Goal: Task Accomplishment & Management: Manage account settings

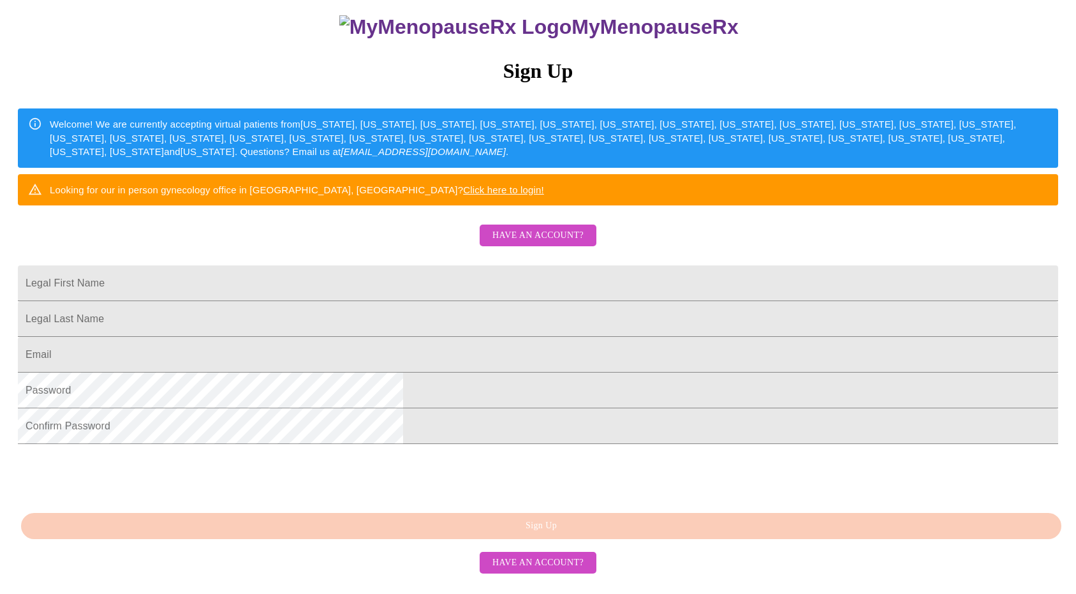
scroll to position [210, 0]
click at [549, 228] on span "Have an account?" at bounding box center [537, 236] width 91 height 16
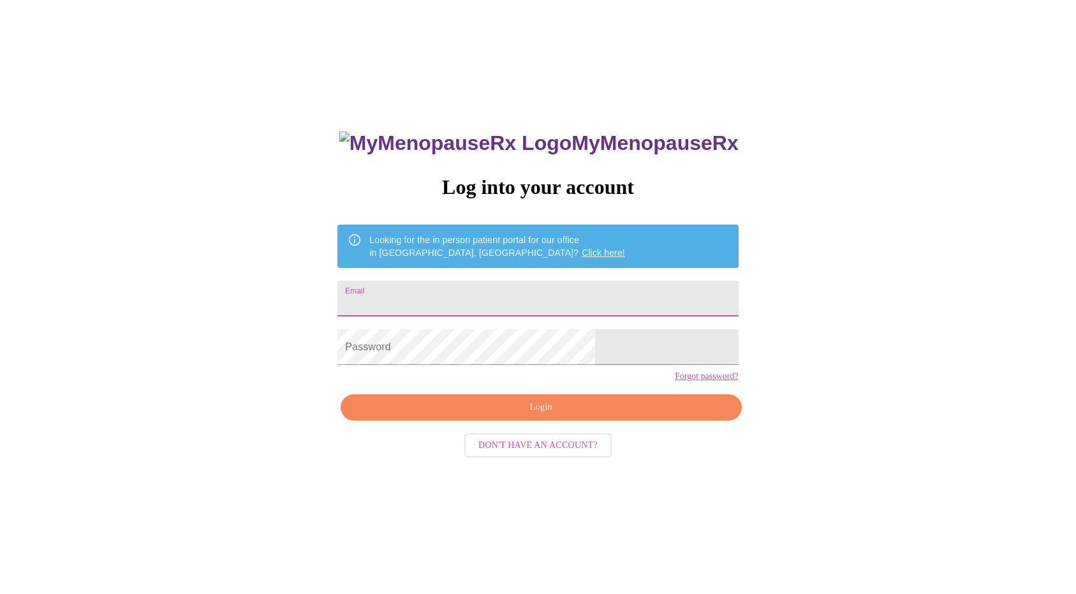
type input "[EMAIL_ADDRESS][DOMAIN_NAME]"
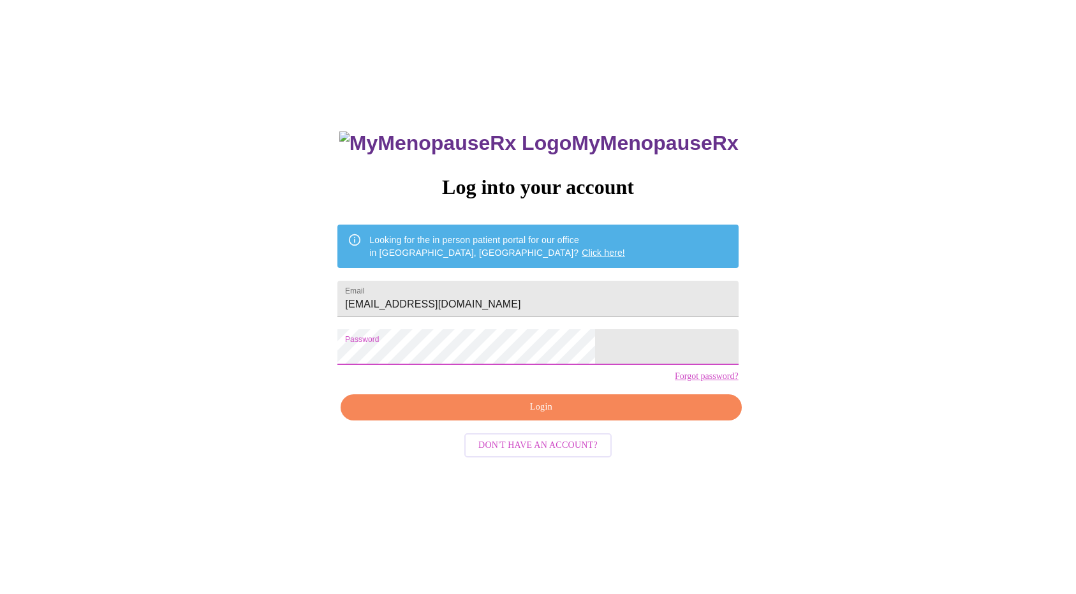
click at [700, 519] on div "MyMenopauseRx Log into your account Looking for the in person patient portal fo…" at bounding box center [538, 348] width 1066 height 712
click at [600, 415] on span "Login" at bounding box center [540, 407] width 371 height 16
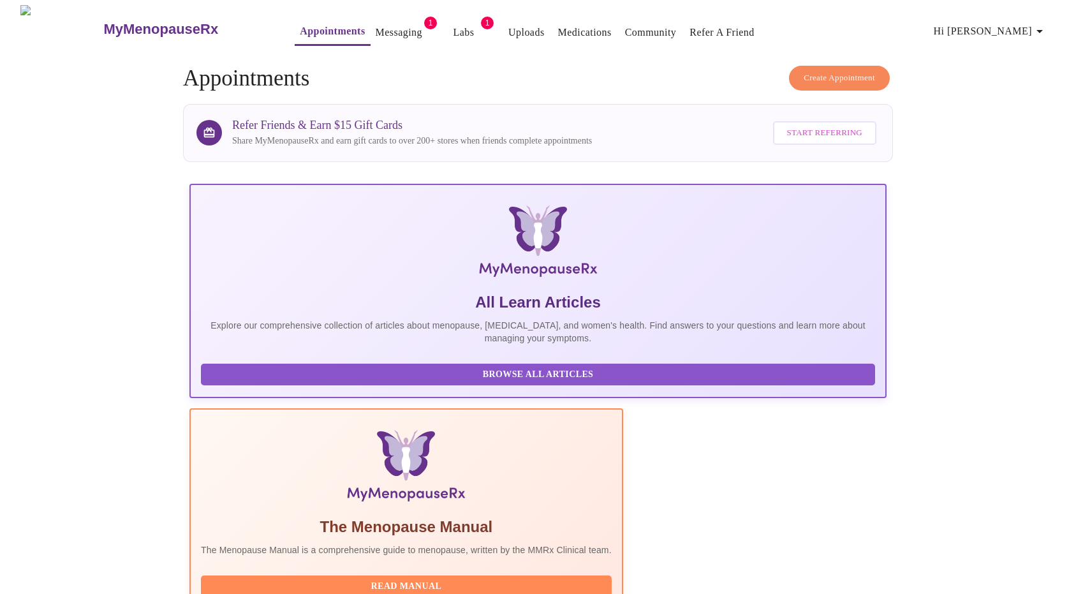
click at [1047, 24] on icon "button" at bounding box center [1039, 31] width 15 height 15
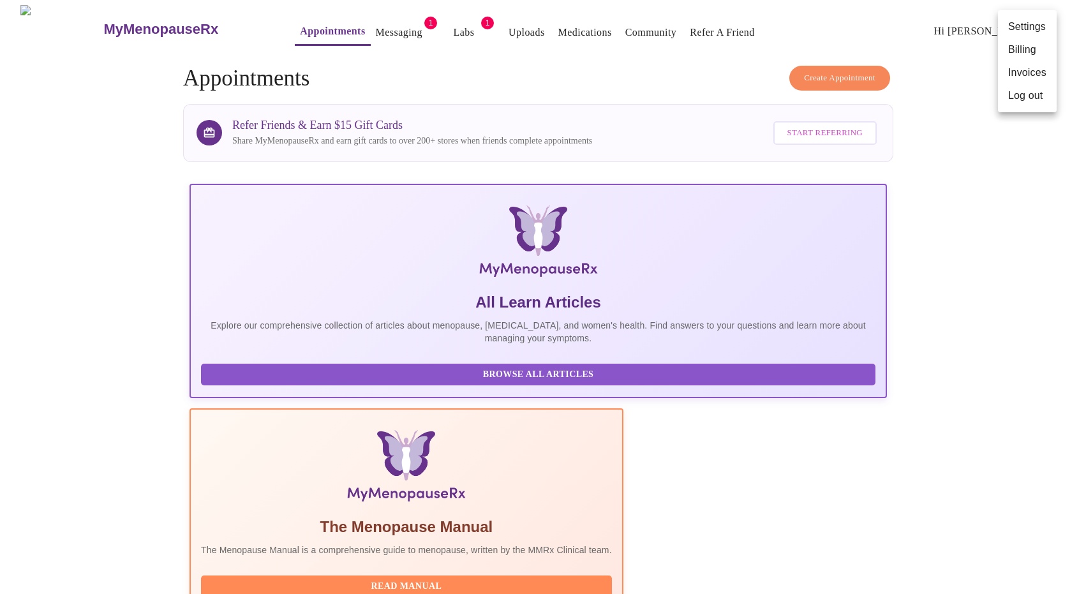
click at [944, 22] on div at bounding box center [543, 297] width 1086 height 594
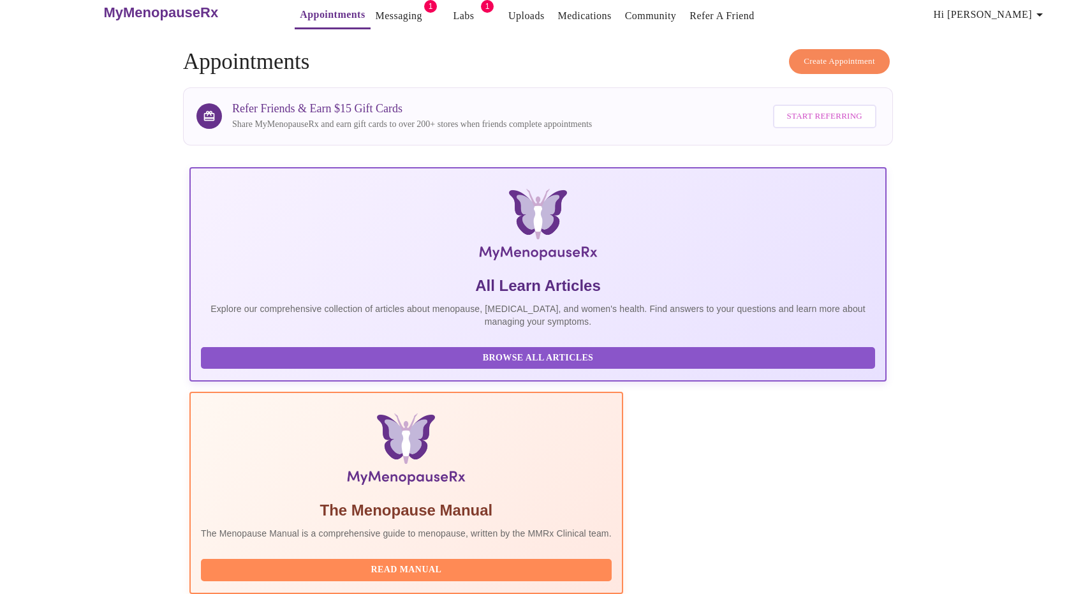
scroll to position [44, 0]
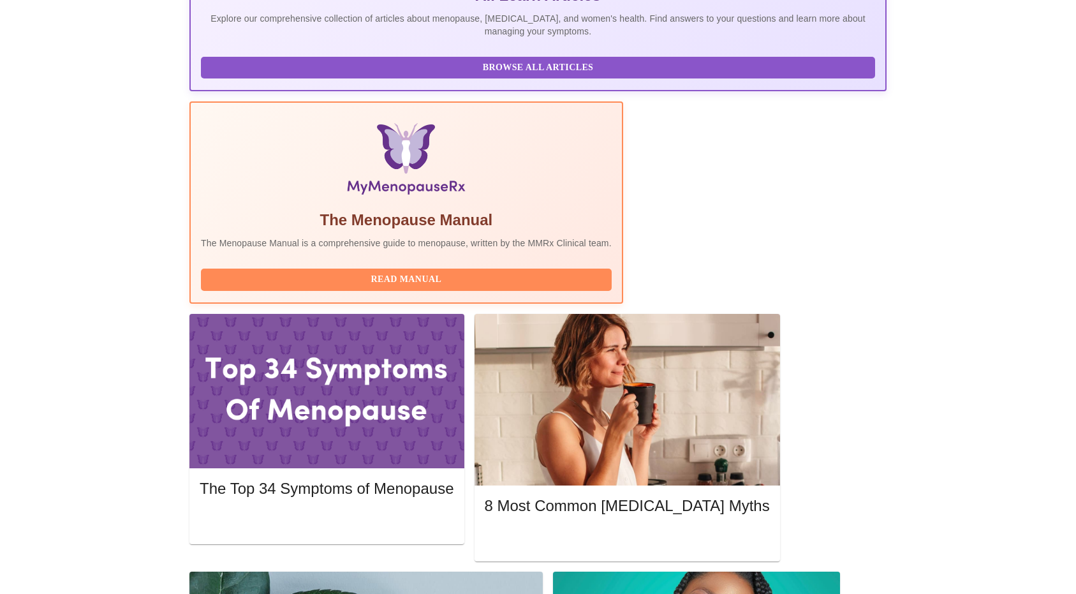
scroll to position [337, 0]
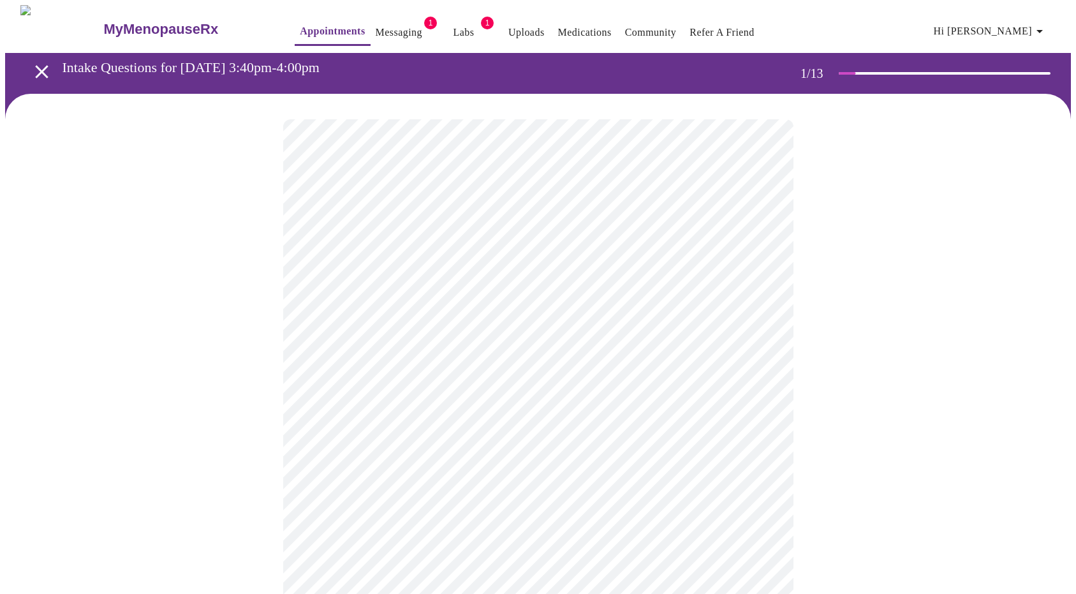
click at [318, 18] on button "Appointments" at bounding box center [332, 31] width 75 height 27
click at [169, 25] on h3 "MyMenopauseRx" at bounding box center [160, 29] width 115 height 17
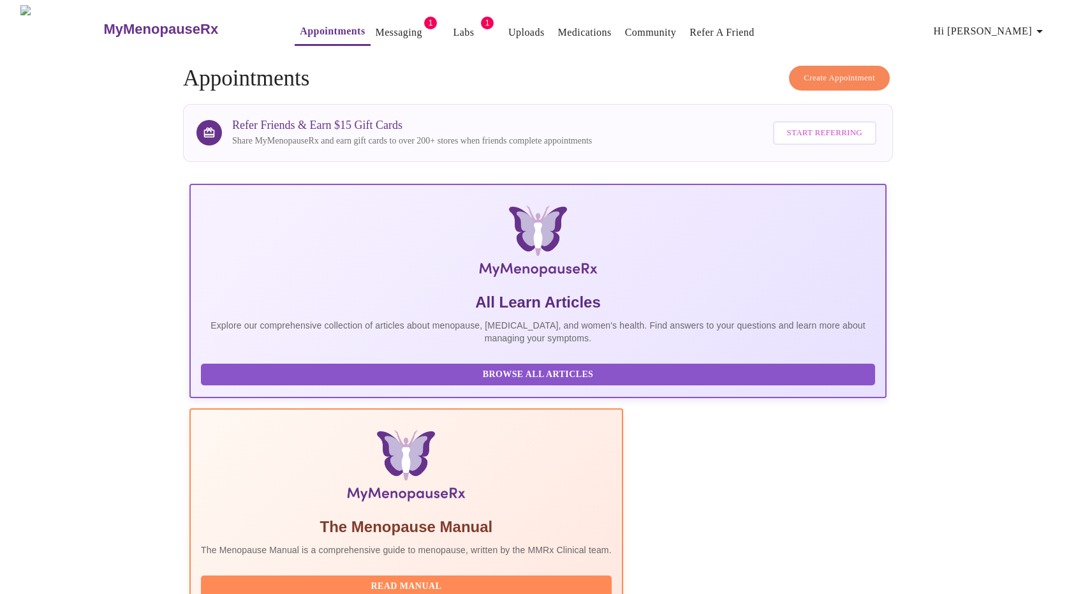
click at [424, 22] on span "1" at bounding box center [430, 23] width 13 height 13
click at [389, 26] on link "Messaging" at bounding box center [399, 33] width 47 height 18
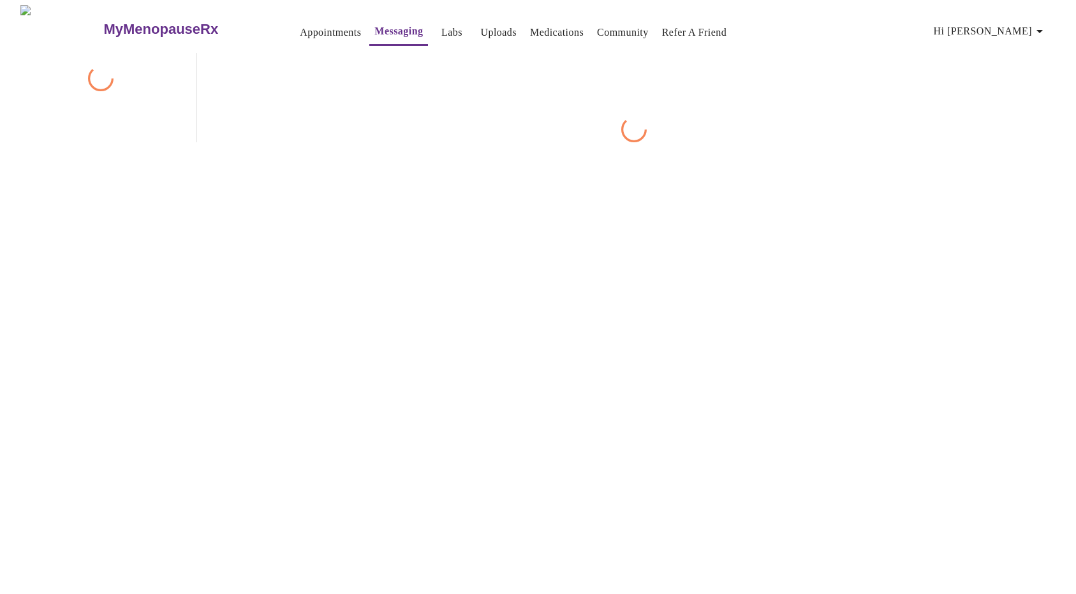
scroll to position [48, 0]
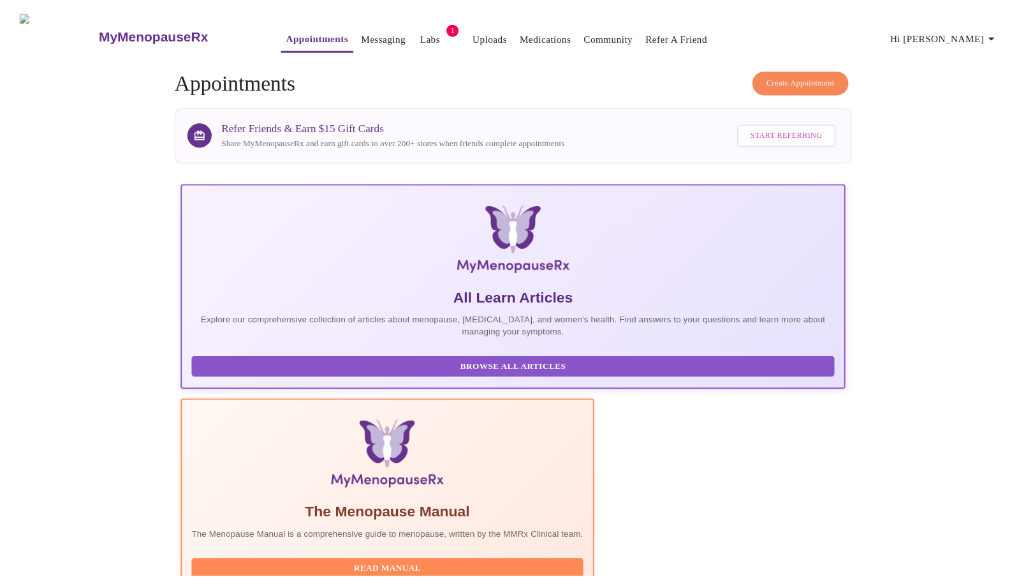
scroll to position [337, 0]
